Goal: Information Seeking & Learning: Learn about a topic

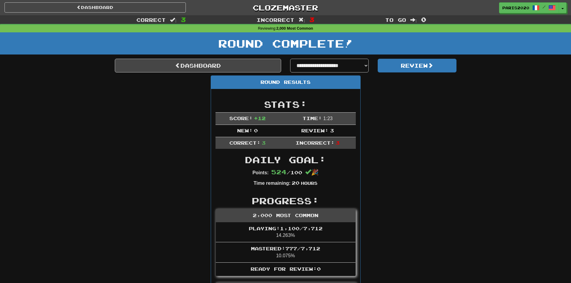
click at [412, 178] on div "Round Results Stats: Score: + 12 Time: 1 : 23 New: 0 Review: 3 Correct: 3 Incor…" at bounding box center [285, 267] width 341 height 384
click at [116, 4] on link "Dashboard" at bounding box center [94, 7] width 181 height 10
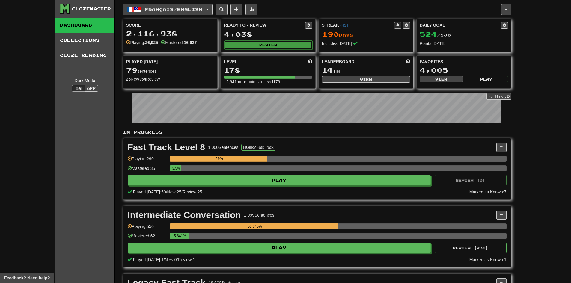
click at [278, 45] on button "Review" at bounding box center [268, 44] width 88 height 9
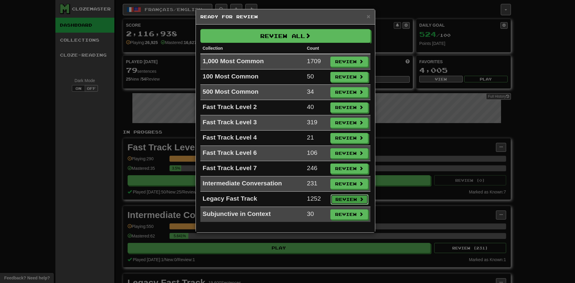
click at [352, 198] on button "Review" at bounding box center [350, 199] width 38 height 10
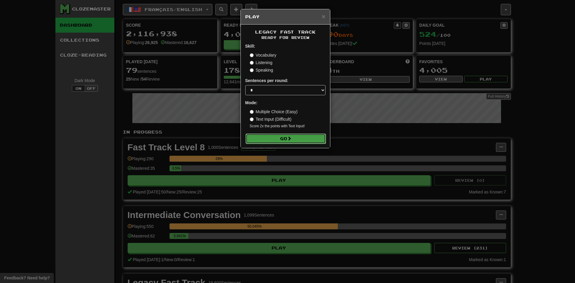
click at [284, 138] on button "Go" at bounding box center [286, 139] width 80 height 10
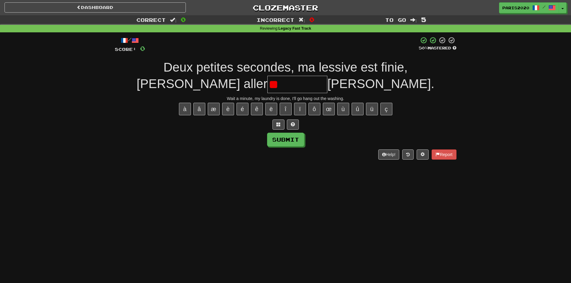
type input "*"
type input "*******"
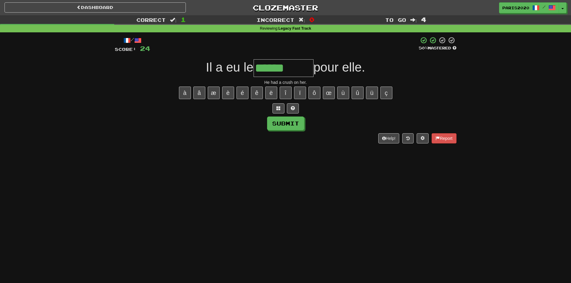
type input "******"
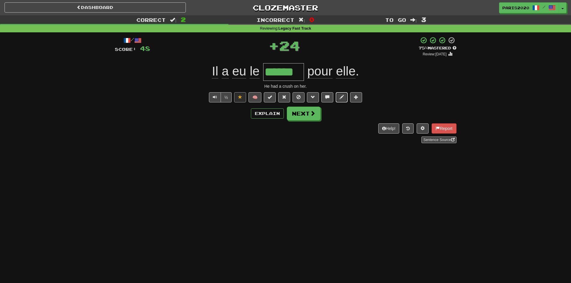
click at [345, 99] on button at bounding box center [341, 97] width 12 height 10
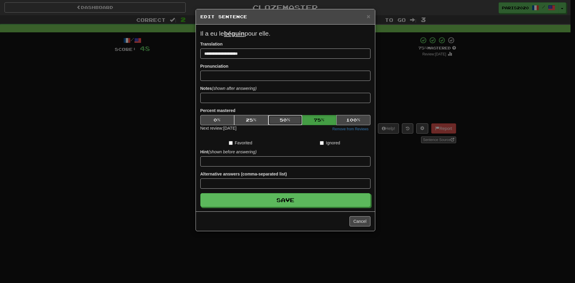
click at [279, 117] on button "50 %" at bounding box center [285, 120] width 34 height 10
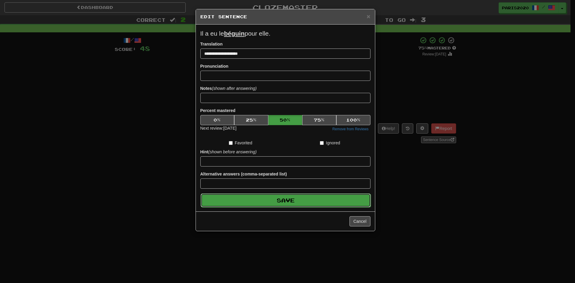
click at [283, 203] on button "Save" at bounding box center [286, 200] width 170 height 14
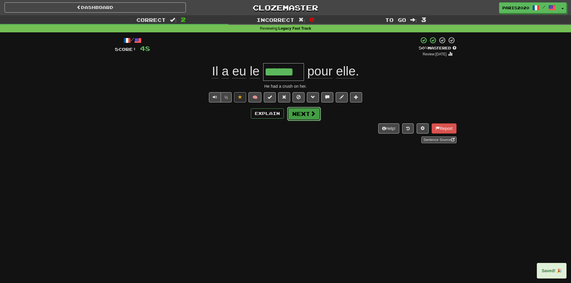
click at [298, 115] on button "Next" at bounding box center [304, 114] width 34 height 14
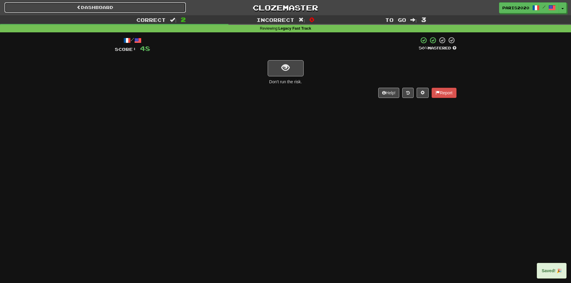
click at [136, 7] on link "Dashboard" at bounding box center [94, 7] width 181 height 10
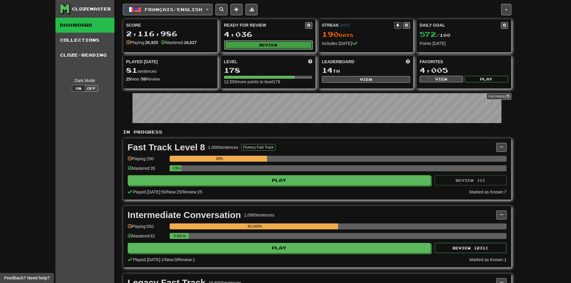
click at [264, 45] on button "Review" at bounding box center [268, 44] width 88 height 9
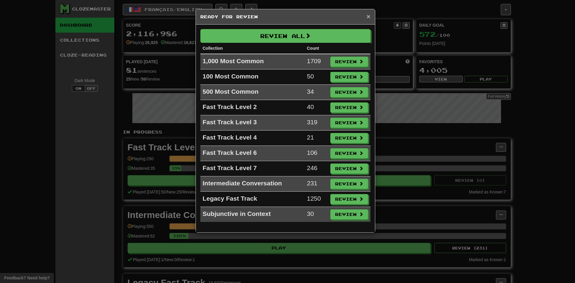
click at [369, 19] on span "×" at bounding box center [369, 16] width 4 height 7
